Goal: Use online tool/utility: Utilize a website feature to perform a specific function

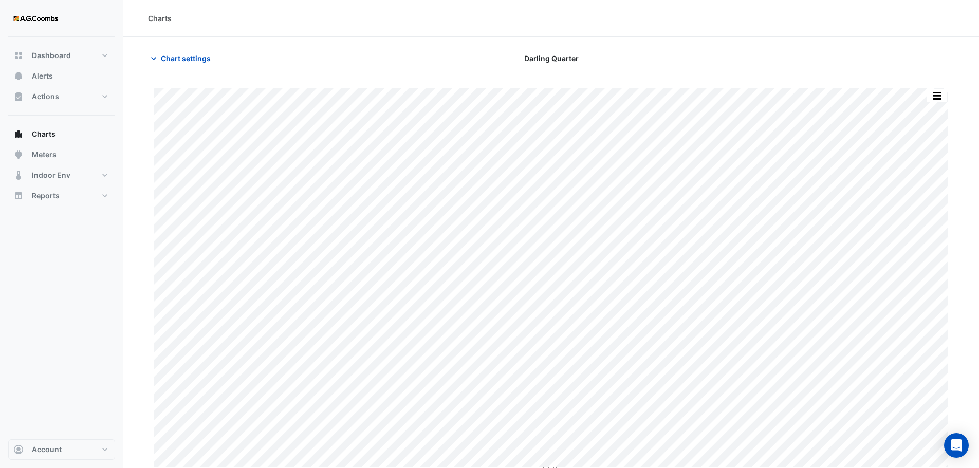
type input "**********"
click at [193, 50] on button "Chart settings" at bounding box center [182, 58] width 69 height 18
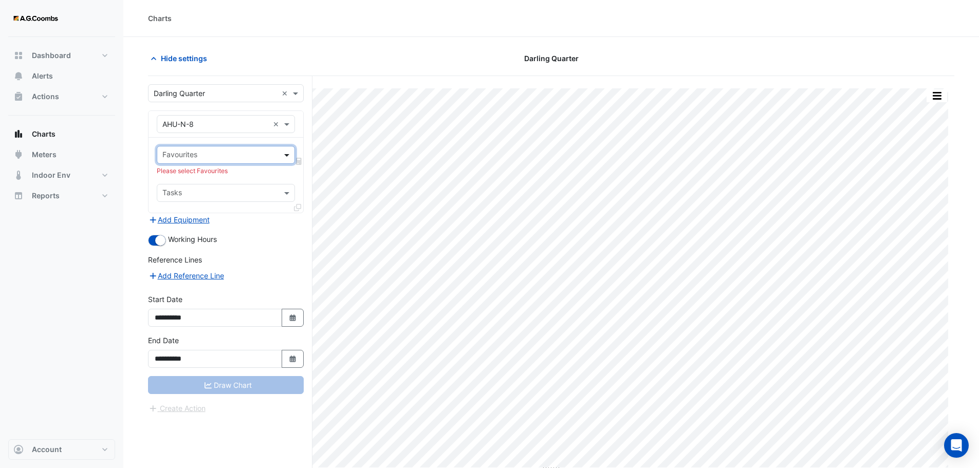
click at [285, 153] on span at bounding box center [288, 155] width 13 height 11
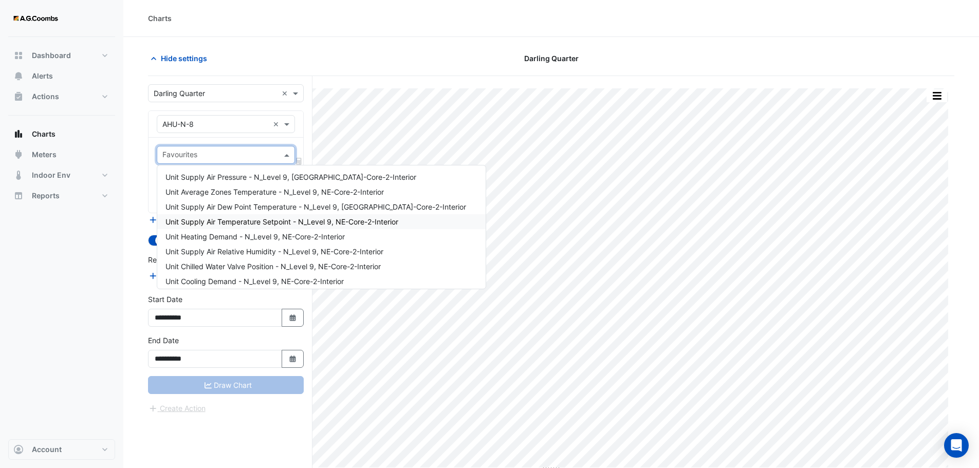
click at [258, 222] on span "Unit Supply Air Temperature Setpoint - N_Level 9, NE-Core-2-Interior" at bounding box center [281, 221] width 233 height 9
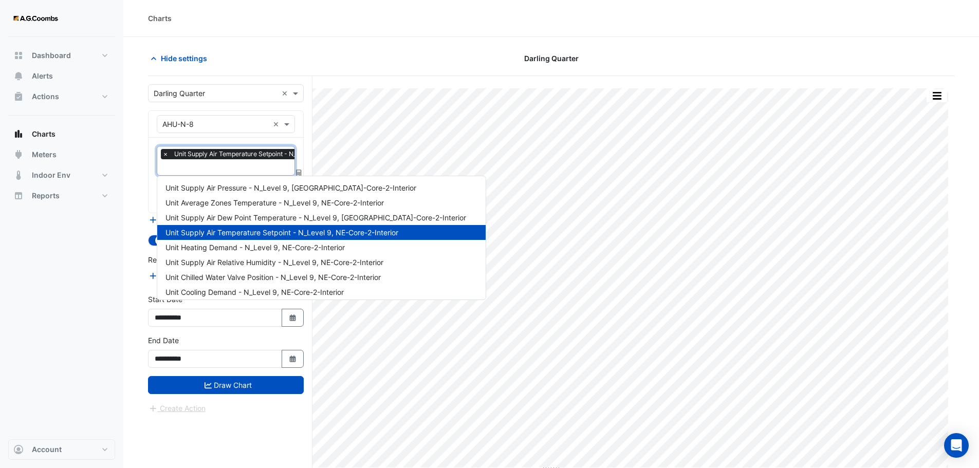
click at [262, 165] on input "text" at bounding box center [272, 168] width 220 height 11
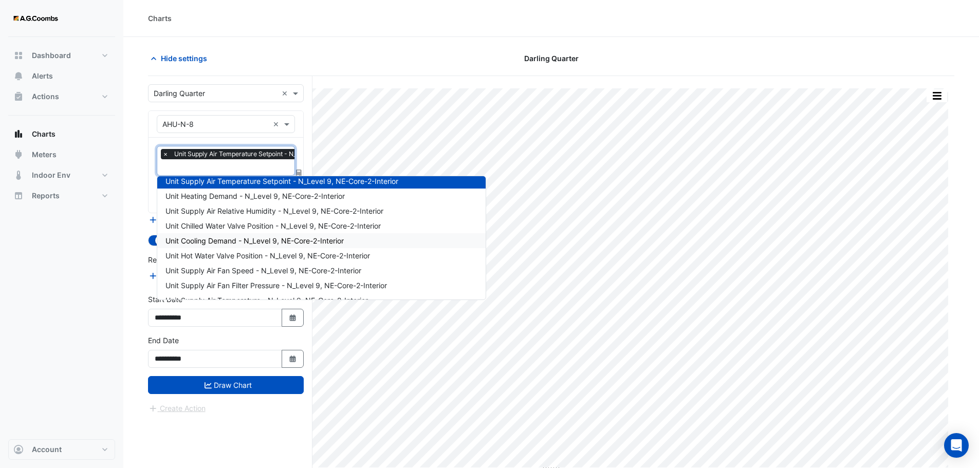
scroll to position [103, 0]
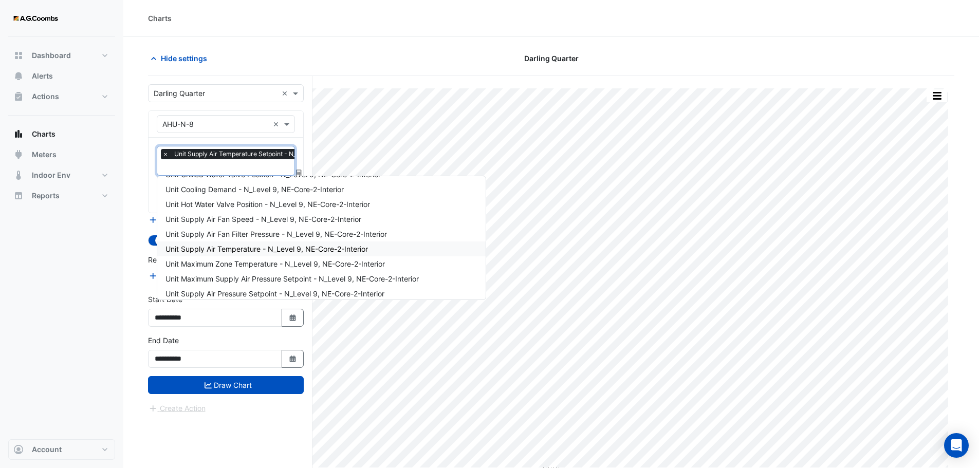
click at [232, 247] on span "Unit Supply Air Temperature - N_Level 9, NE-Core-2-Interior" at bounding box center [266, 249] width 202 height 9
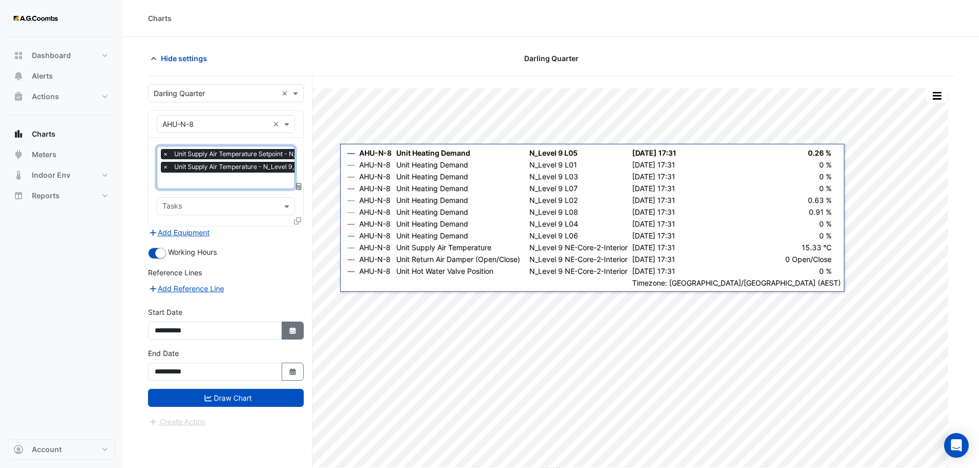
click at [302, 327] on button "Select Date" at bounding box center [293, 331] width 23 height 18
select select "*"
select select "****"
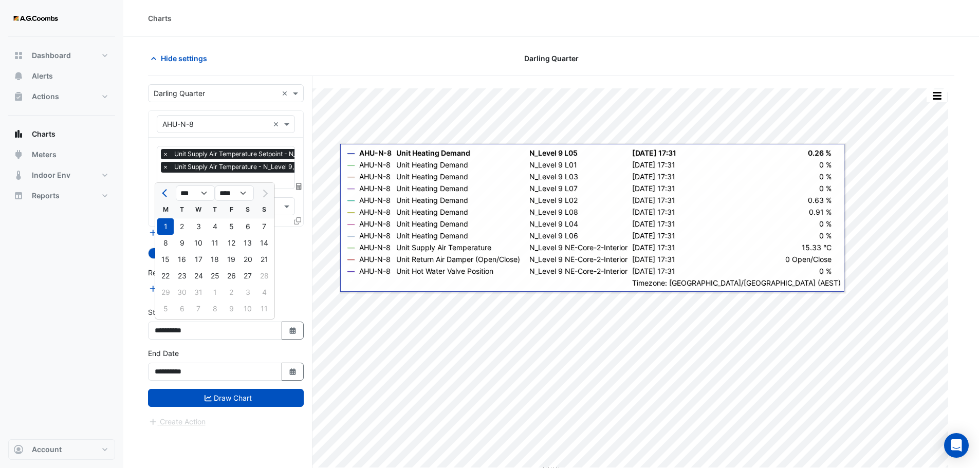
click at [265, 195] on div at bounding box center [264, 193] width 21 height 16
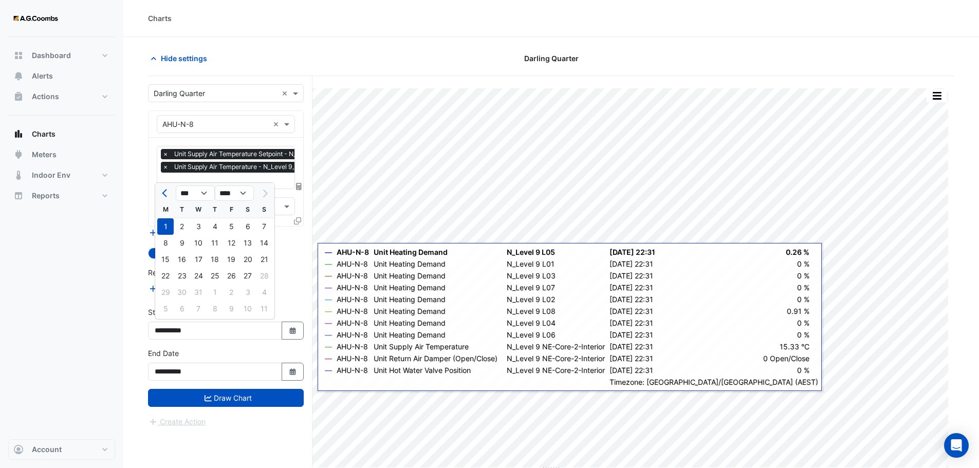
click at [289, 358] on div "**********" at bounding box center [226, 364] width 156 height 33
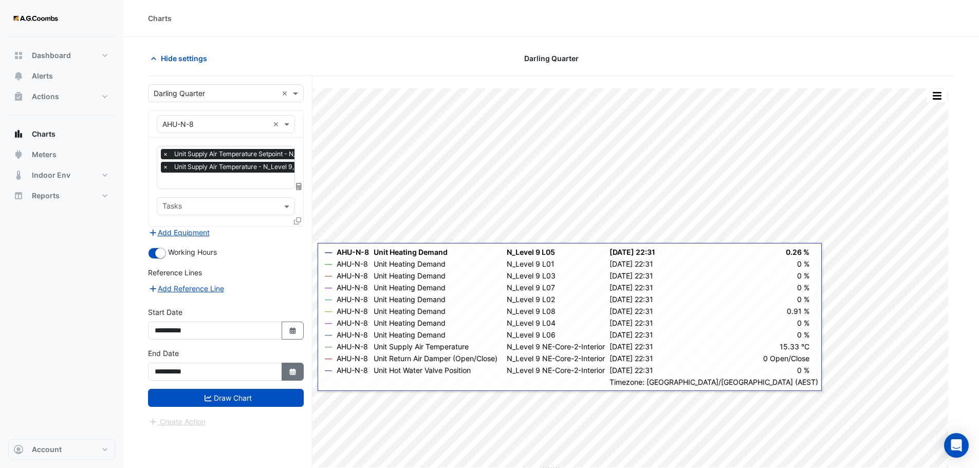
click at [292, 363] on button "Select Date" at bounding box center [293, 372] width 23 height 18
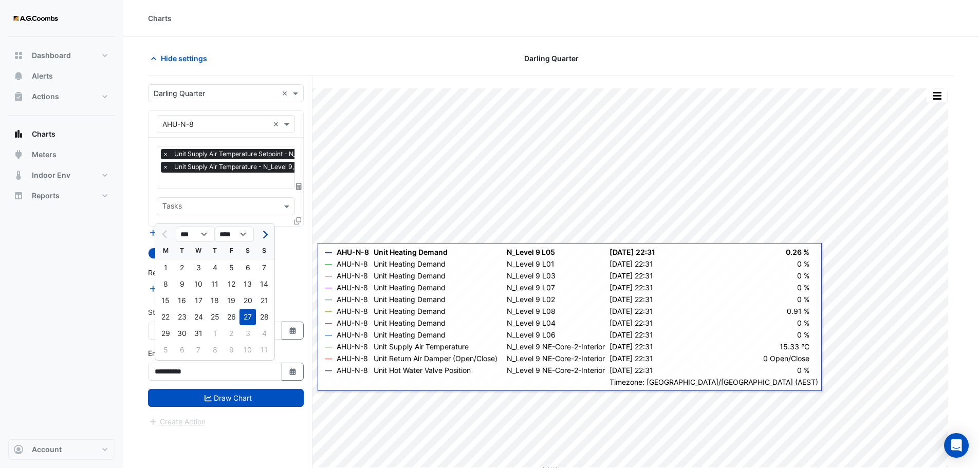
click at [263, 235] on span "Next month" at bounding box center [264, 235] width 8 height 8
select select "*"
click at [179, 332] on div "27" at bounding box center [182, 333] width 16 height 16
type input "**********"
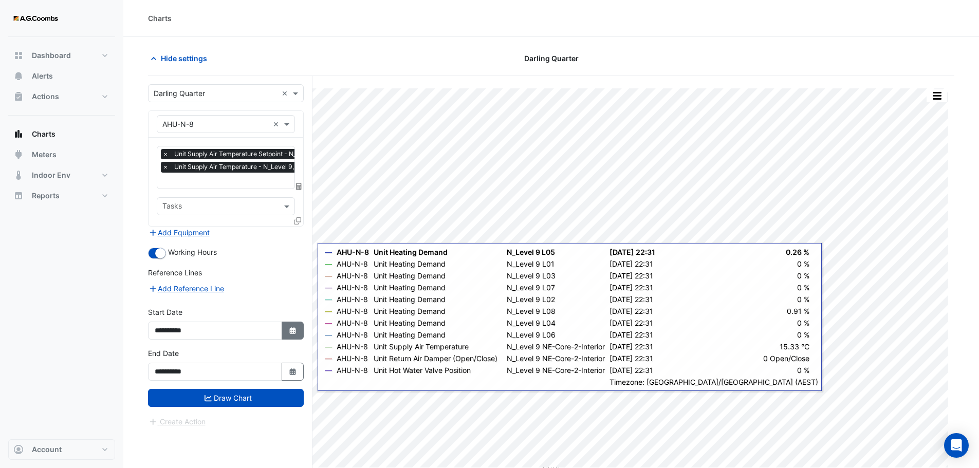
click at [290, 330] on icon "button" at bounding box center [292, 330] width 6 height 7
select select "*"
select select "****"
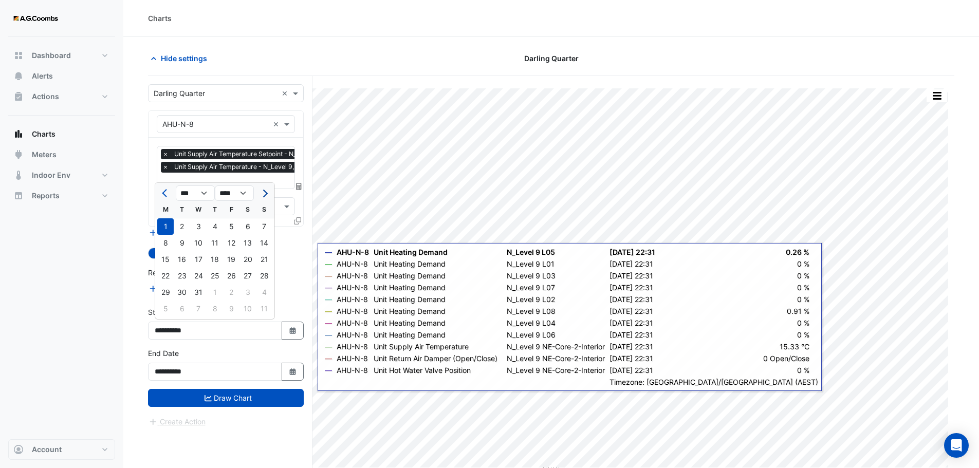
click at [263, 197] on button "Next month" at bounding box center [264, 193] width 12 height 16
select select "*"
click at [163, 290] on div "26" at bounding box center [165, 292] width 16 height 16
type input "**********"
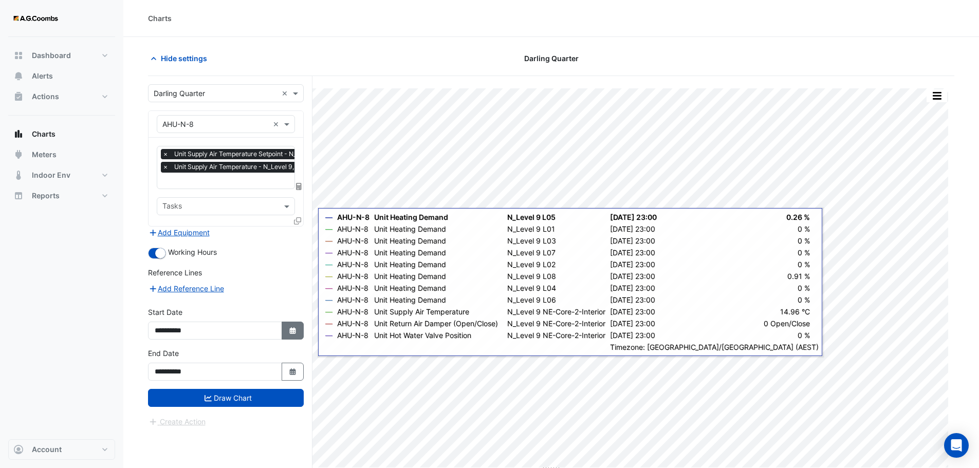
click at [299, 323] on button "Select Date" at bounding box center [293, 331] width 23 height 18
select select "*"
select select "****"
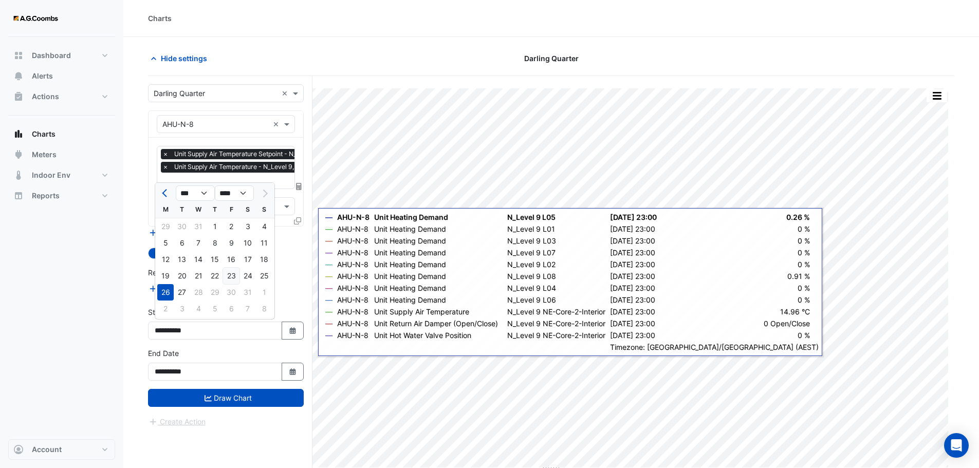
click at [232, 275] on div "23" at bounding box center [231, 276] width 16 height 16
type input "**********"
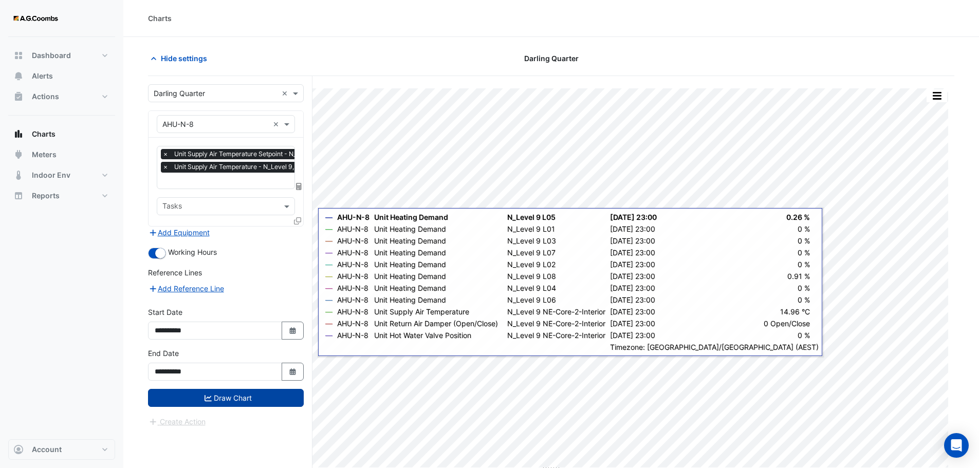
click at [218, 397] on button "Draw Chart" at bounding box center [226, 398] width 156 height 18
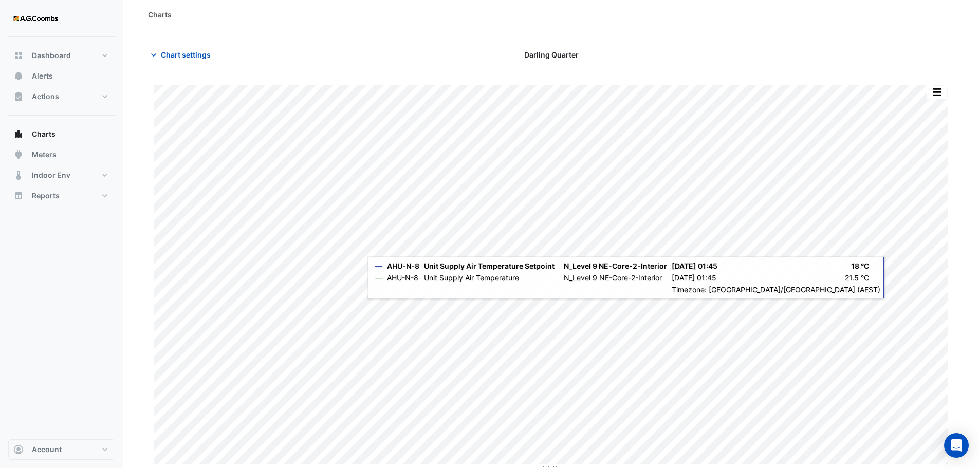
scroll to position [5, 0]
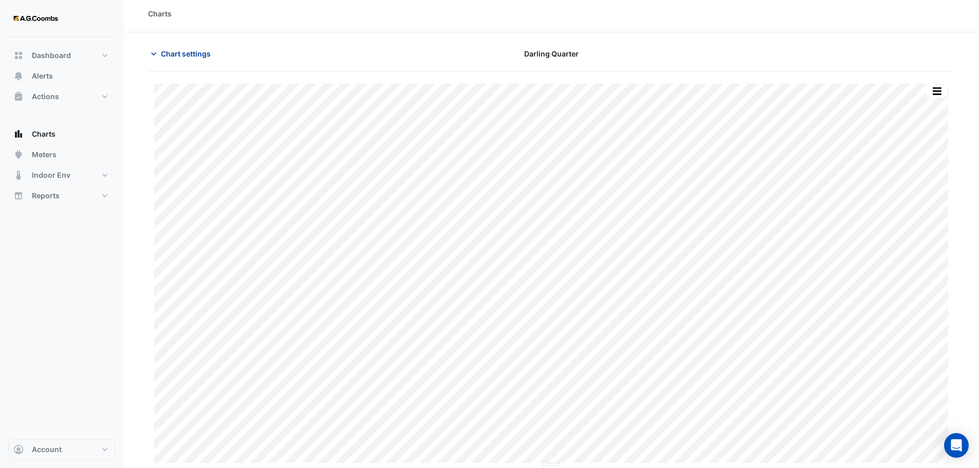
click at [177, 48] on button "Chart settings" at bounding box center [182, 54] width 69 height 18
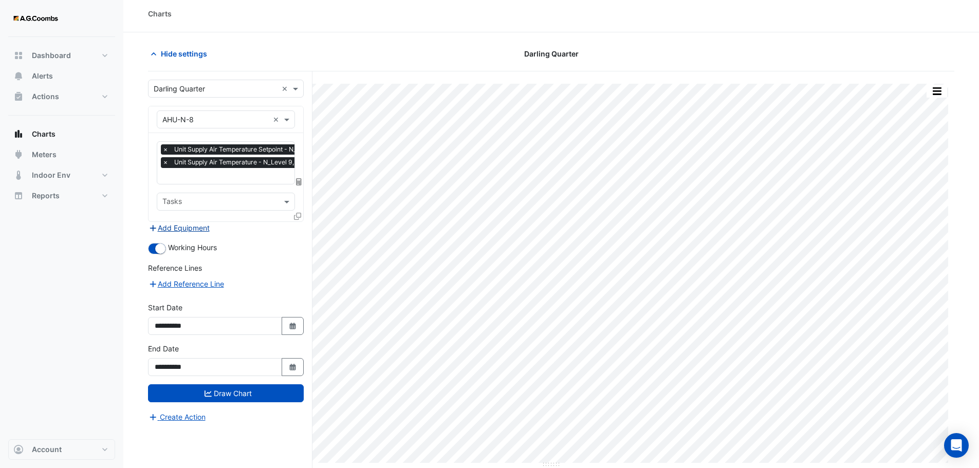
click at [191, 226] on button "Add Equipment" at bounding box center [179, 228] width 62 height 12
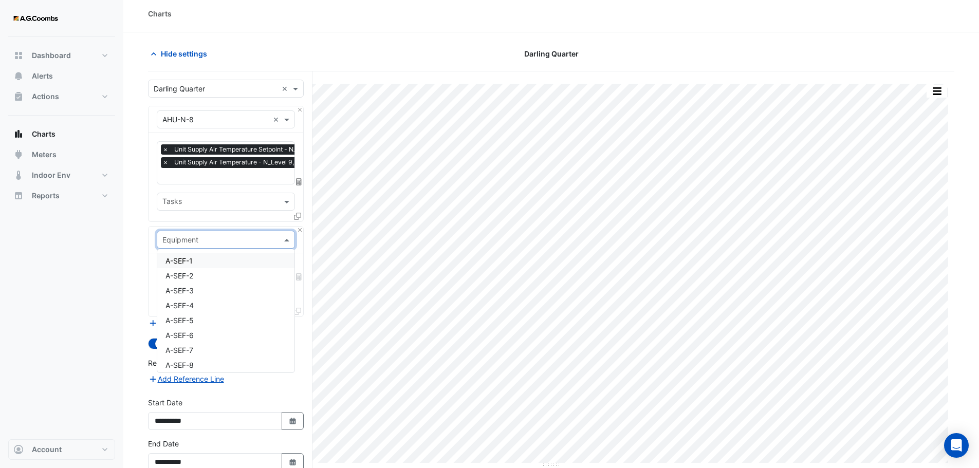
click at [288, 239] on span at bounding box center [288, 239] width 13 height 11
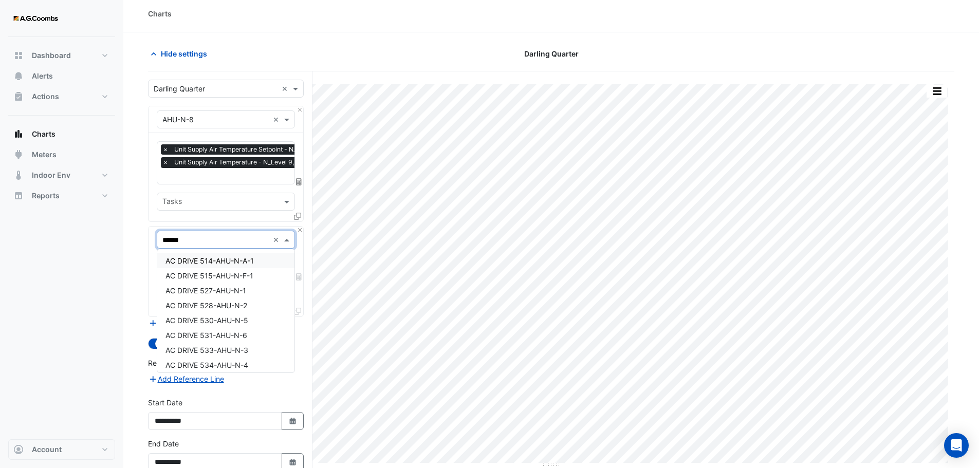
type input "*******"
click at [218, 269] on div "AHU-N-7" at bounding box center [225, 275] width 137 height 15
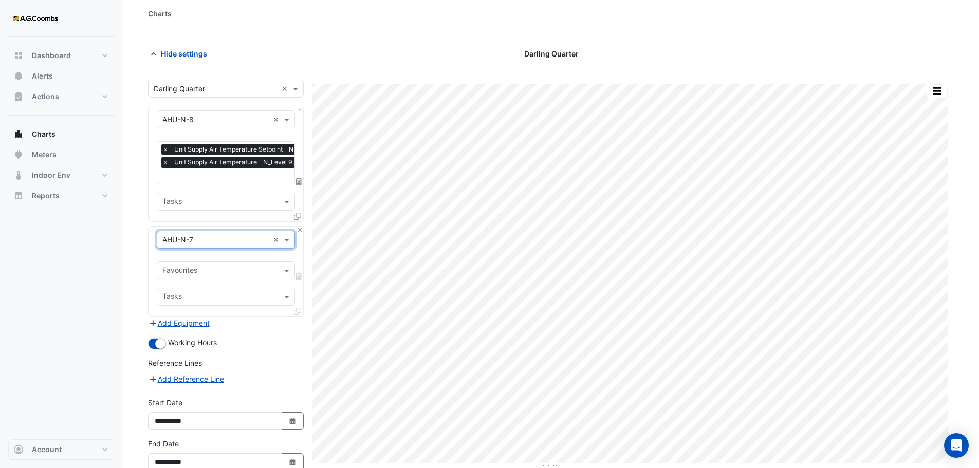
click at [210, 268] on input "text" at bounding box center [219, 271] width 115 height 11
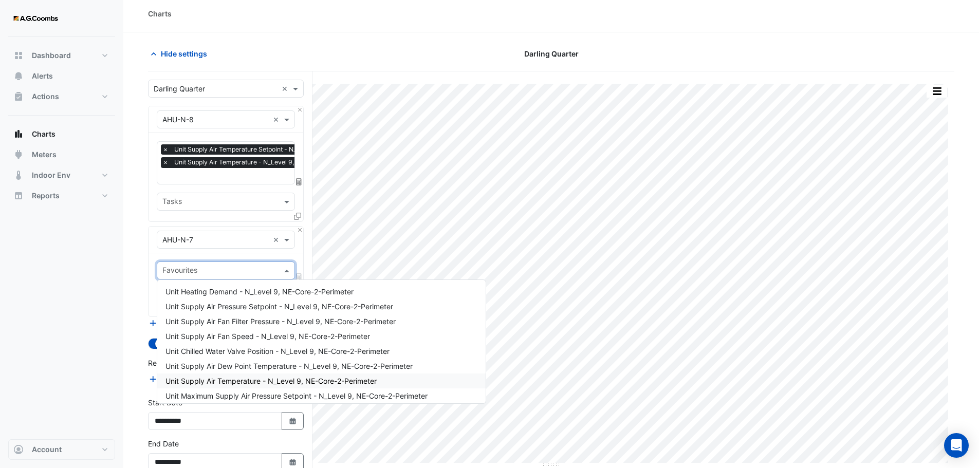
click at [245, 383] on span "Unit Supply Air Temperature - N_Level 9, NE-Core-2-Perimeter" at bounding box center [270, 381] width 211 height 9
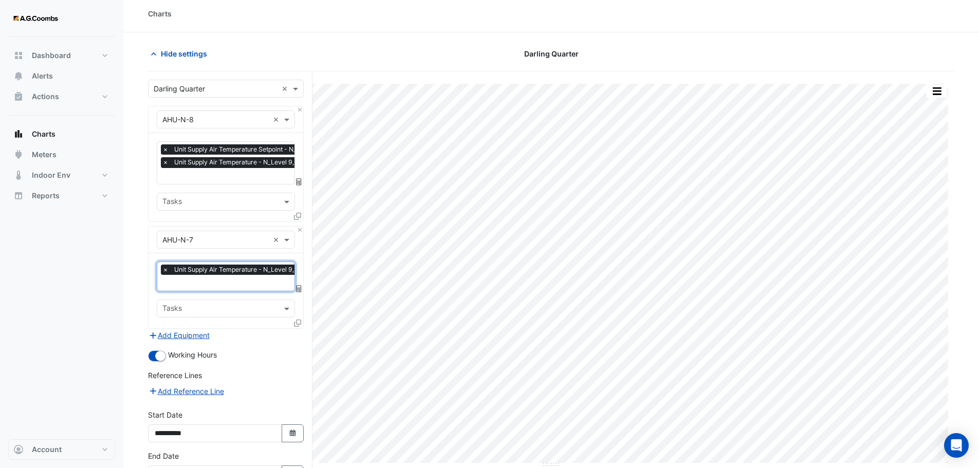
click at [193, 283] on input "text" at bounding box center [263, 284] width 203 height 11
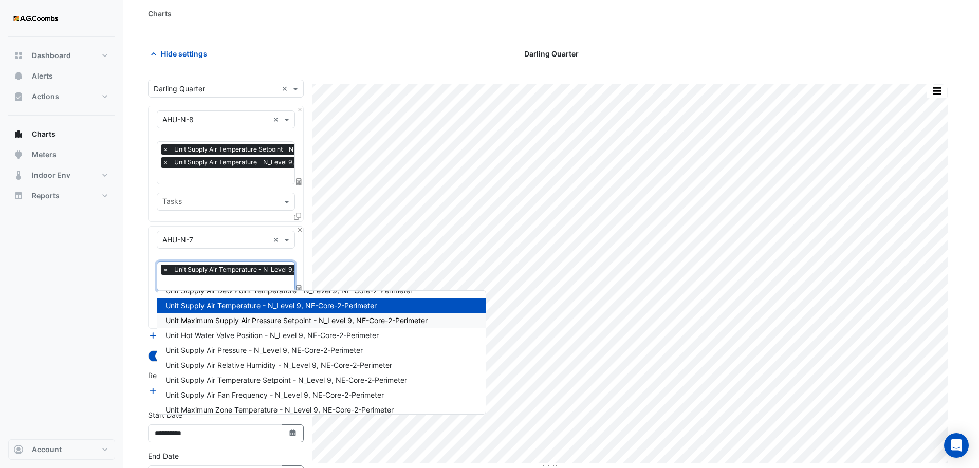
scroll to position [103, 0]
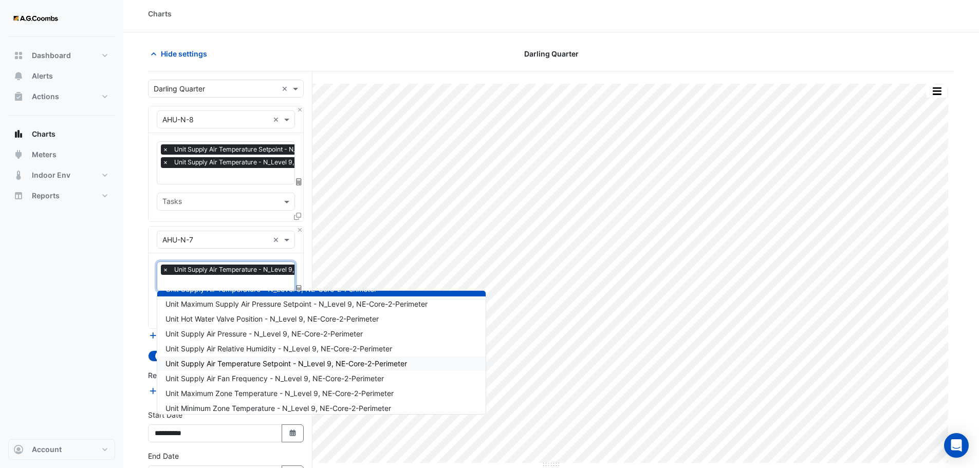
click at [265, 360] on span "Unit Supply Air Temperature Setpoint - N_Level 9, NE-Core-2-Perimeter" at bounding box center [286, 363] width 242 height 9
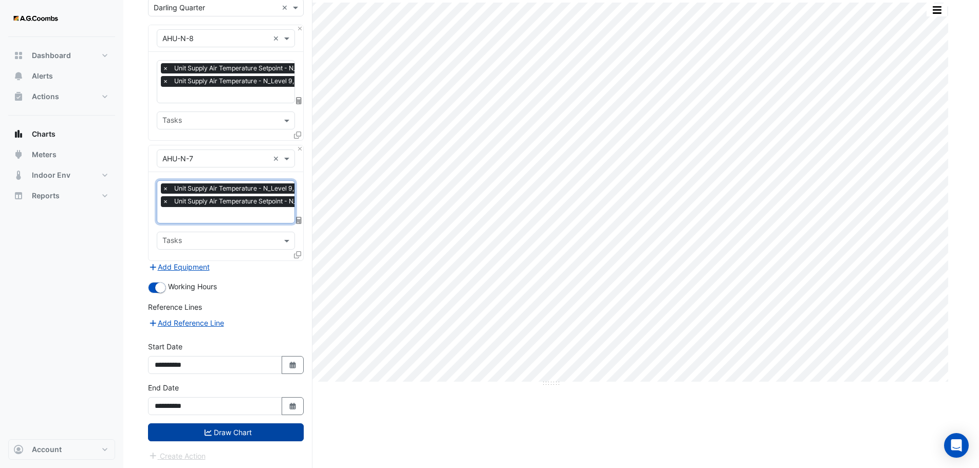
click at [230, 430] on button "Draw Chart" at bounding box center [226, 432] width 156 height 18
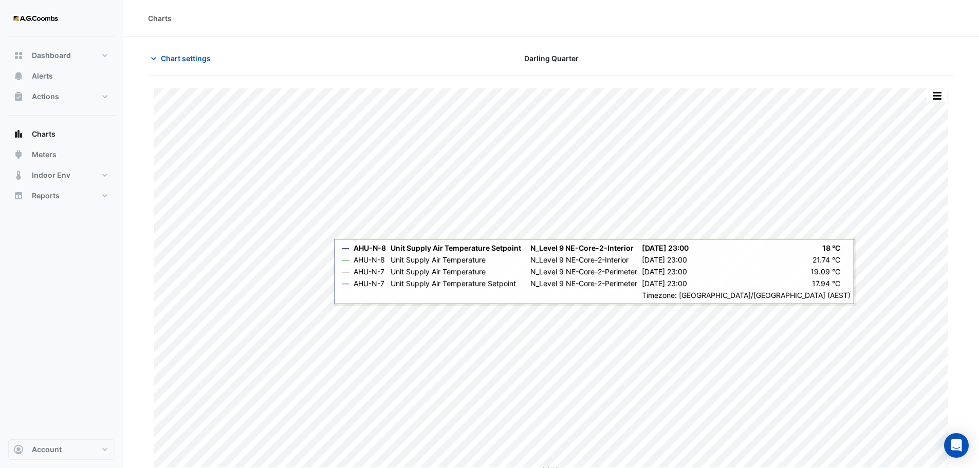
scroll to position [5, 0]
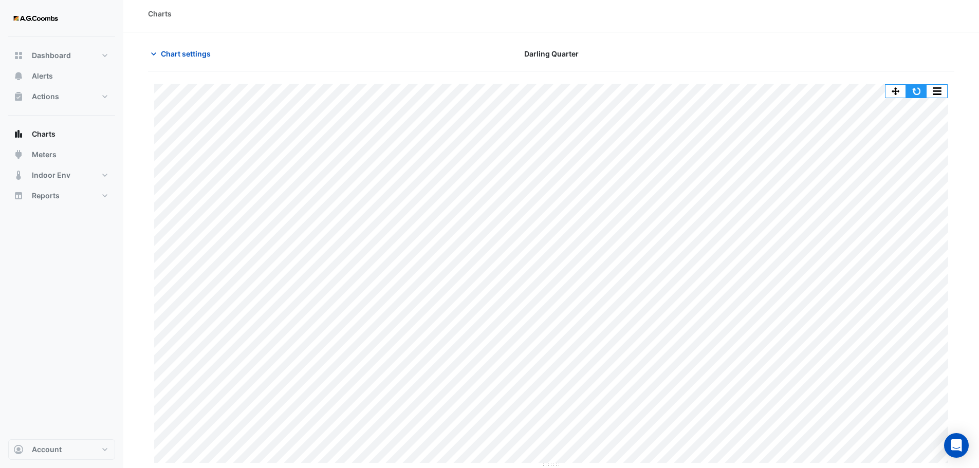
click at [914, 95] on button "button" at bounding box center [916, 91] width 21 height 13
click at [184, 55] on span "Chart settings" at bounding box center [186, 53] width 50 height 11
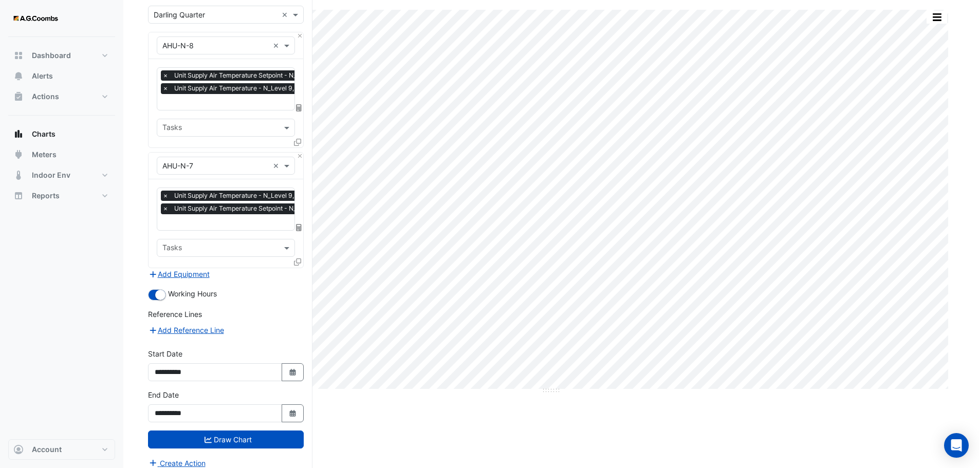
scroll to position [86, 0]
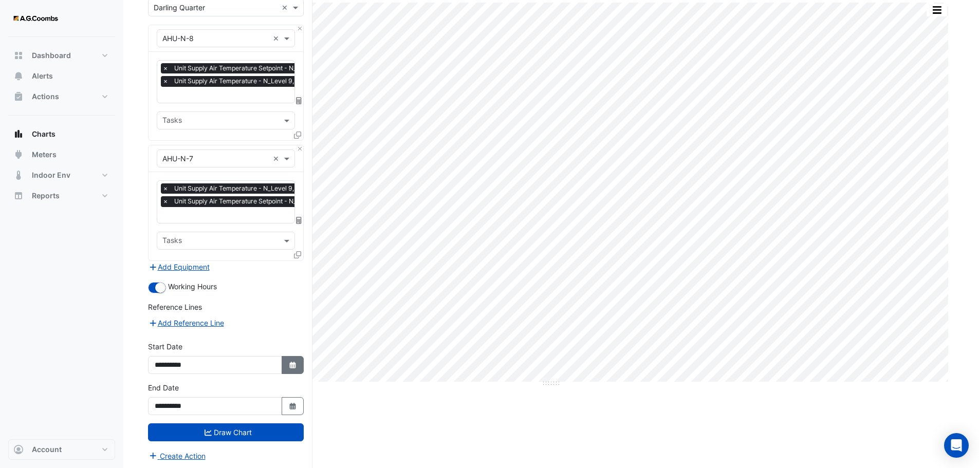
drag, startPoint x: 300, startPoint y: 359, endPoint x: 289, endPoint y: 363, distance: 11.9
click at [299, 359] on button "Select Date" at bounding box center [293, 365] width 23 height 18
select select "*"
select select "****"
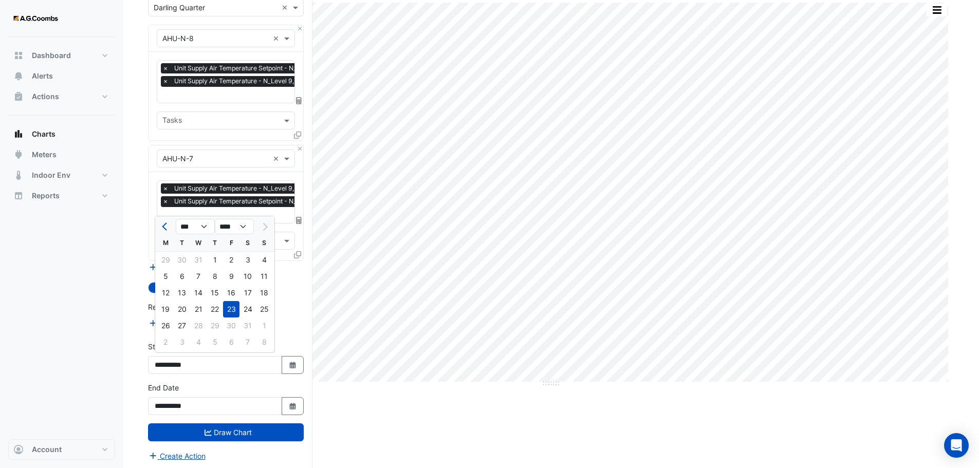
click at [169, 328] on div "26" at bounding box center [165, 326] width 16 height 16
type input "**********"
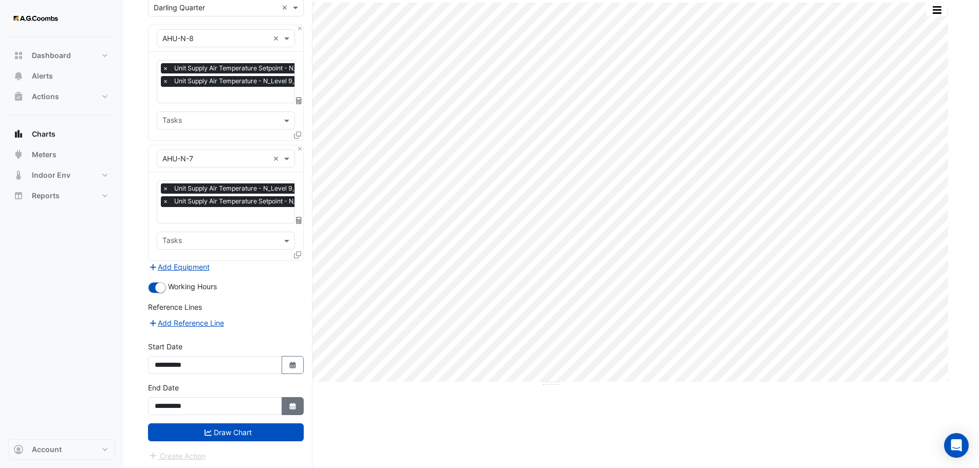
click at [288, 403] on icon "Select Date" at bounding box center [292, 406] width 9 height 7
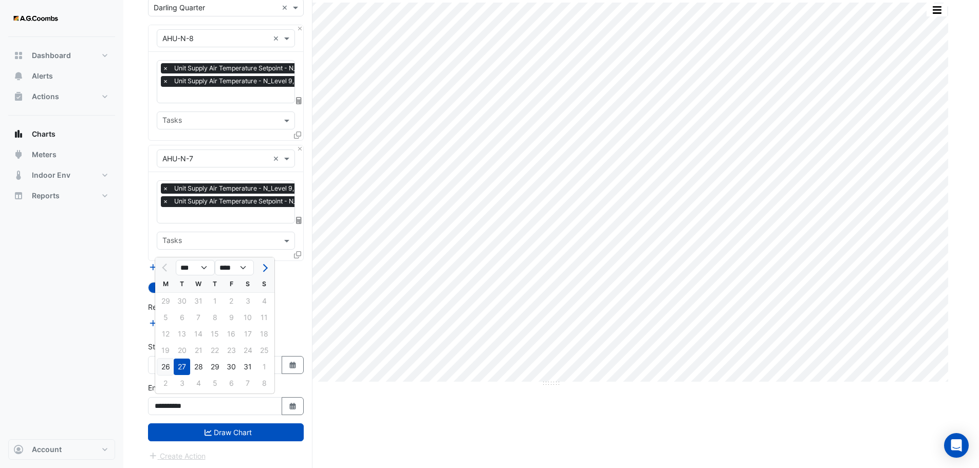
click at [163, 366] on div "26" at bounding box center [165, 367] width 16 height 16
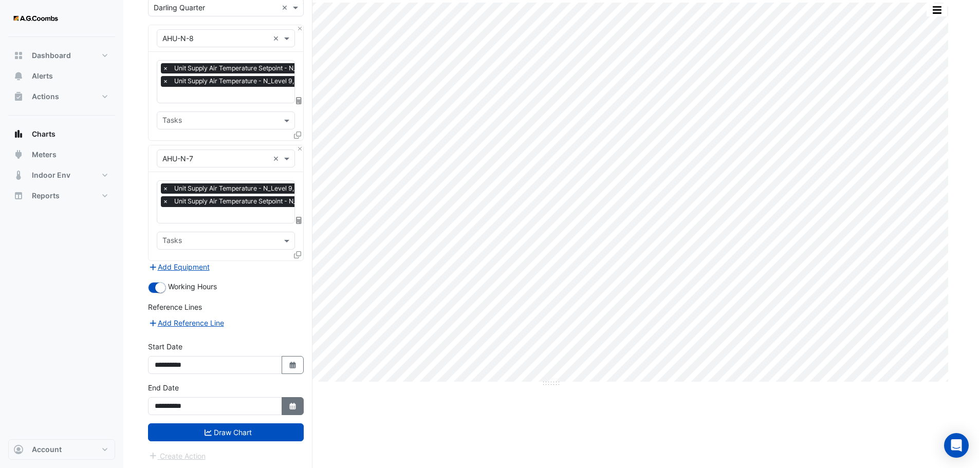
click at [286, 398] on button "Select Date" at bounding box center [293, 406] width 23 height 18
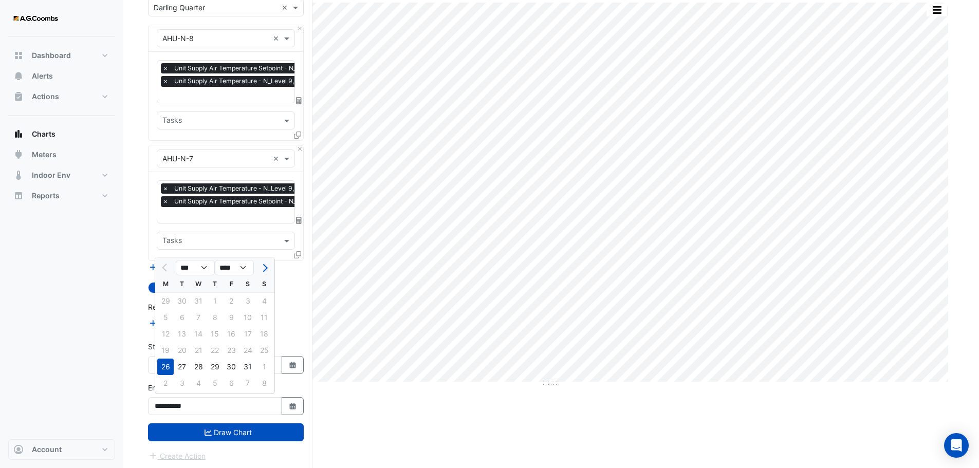
drag, startPoint x: 183, startPoint y: 366, endPoint x: 185, endPoint y: 410, distance: 43.2
click at [183, 366] on div "27" at bounding box center [182, 367] width 16 height 16
type input "**********"
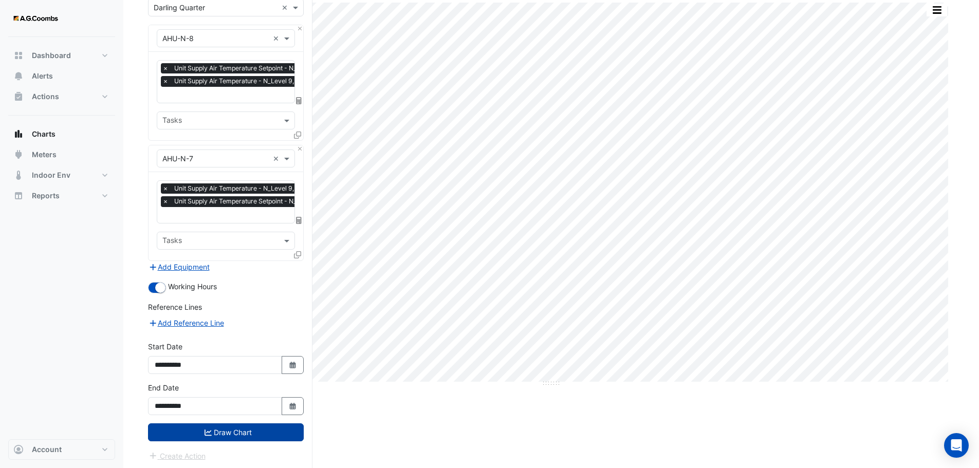
click at [189, 432] on button "Draw Chart" at bounding box center [226, 432] width 156 height 18
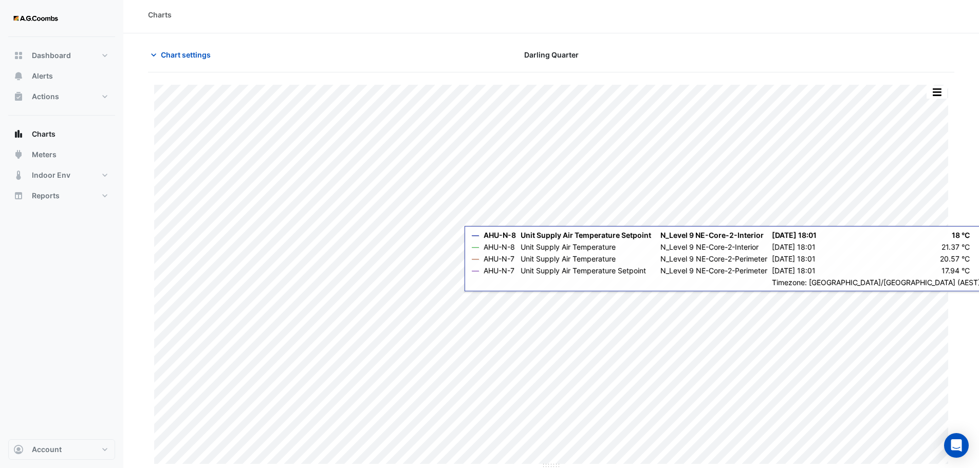
scroll to position [5, 0]
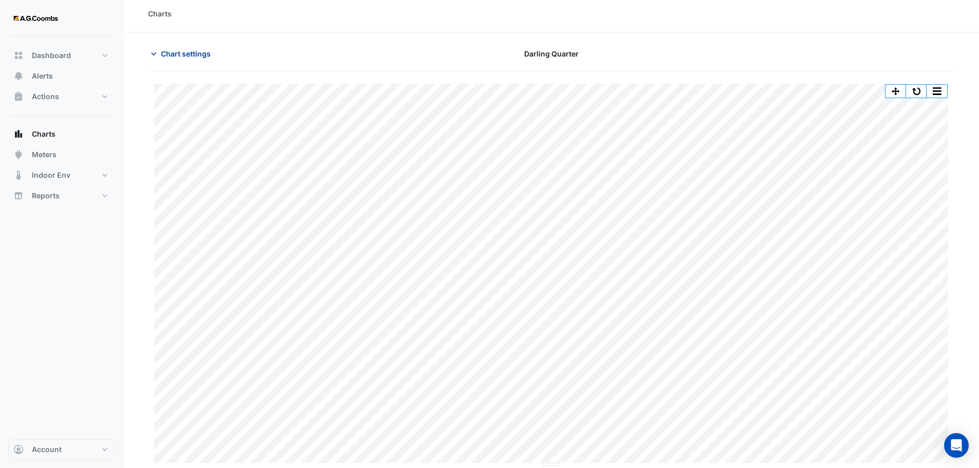
click at [157, 50] on icon "button" at bounding box center [154, 54] width 10 height 10
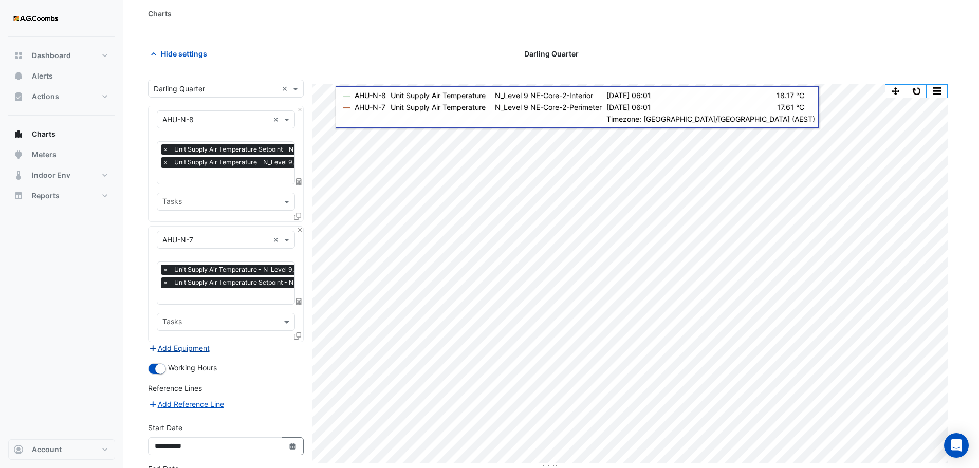
click at [187, 349] on button "Add Equipment" at bounding box center [179, 348] width 62 height 12
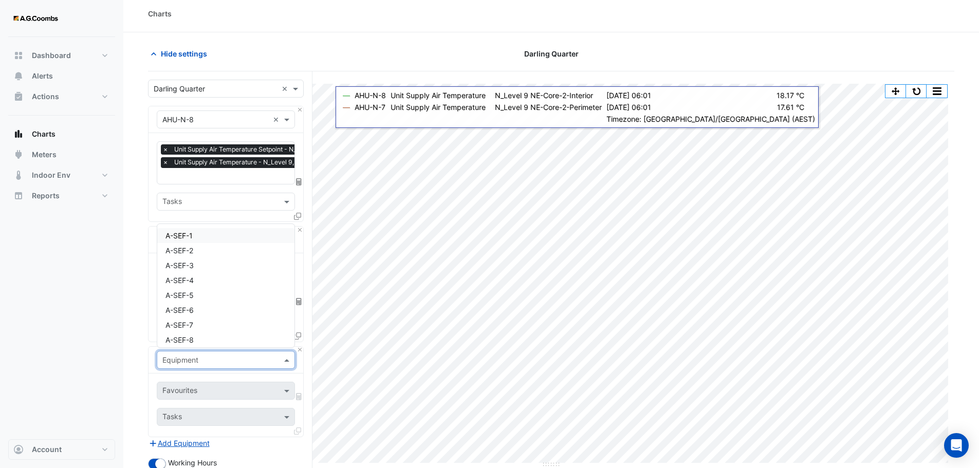
click at [290, 360] on span at bounding box center [288, 360] width 13 height 11
click at [174, 364] on div "Equipment" at bounding box center [226, 360] width 138 height 18
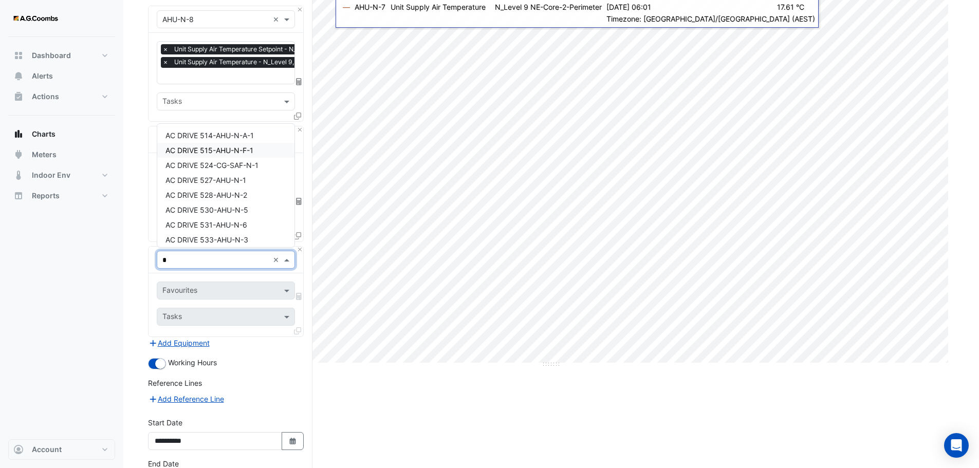
scroll to position [5, 0]
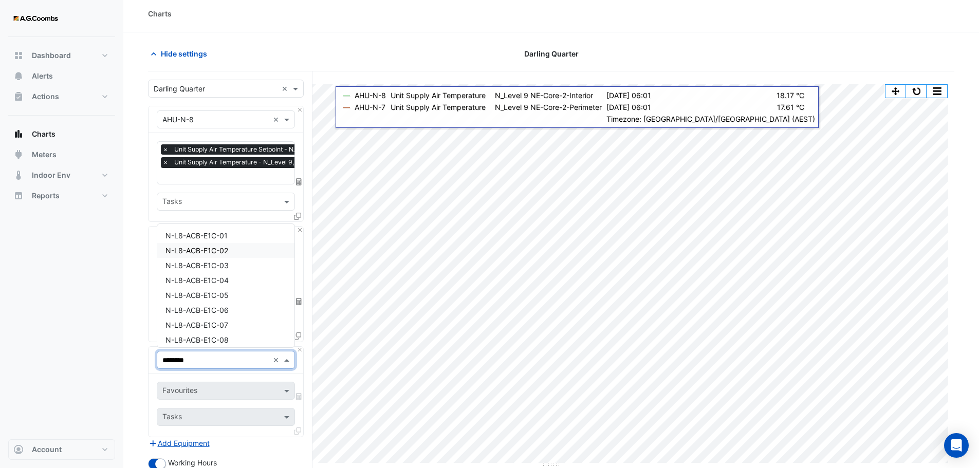
type input "********"
